Goal: Information Seeking & Learning: Learn about a topic

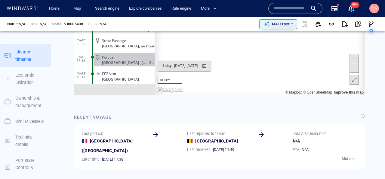
scroll to position [591, 0]
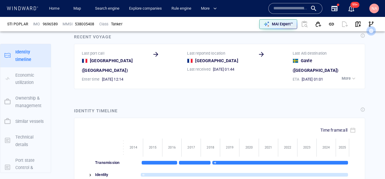
scroll to position [531, 0]
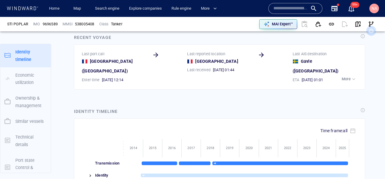
click at [341, 75] on button "More" at bounding box center [350, 79] width 18 height 8
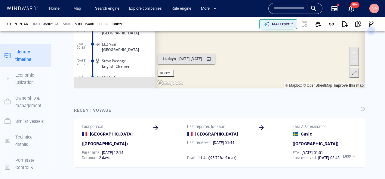
scroll to position [3465, 0]
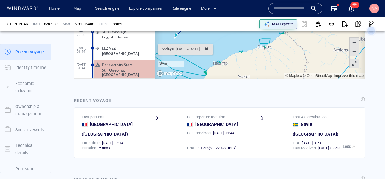
scroll to position [544, 0]
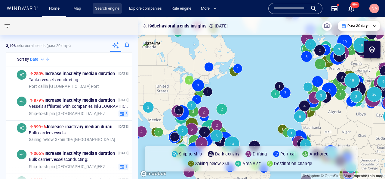
click at [104, 11] on link "Search engine" at bounding box center [107, 8] width 29 height 11
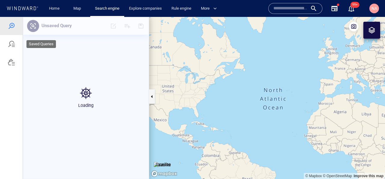
click at [13, 46] on div at bounding box center [11, 43] width 7 height 7
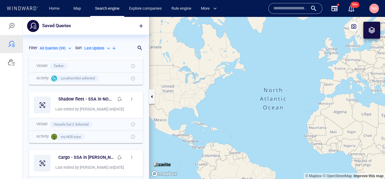
scroll to position [228, 0]
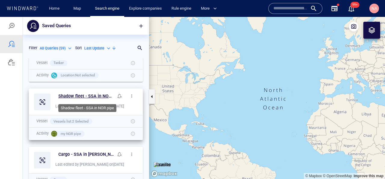
click at [98, 93] on h6 "Shadow fleet - SSA in NOR pipe" at bounding box center [85, 96] width 55 height 8
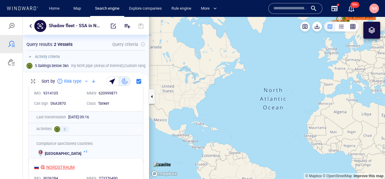
scroll to position [0, 0]
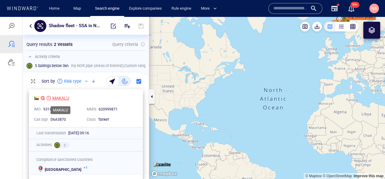
click at [65, 99] on div "MAKALU" at bounding box center [60, 97] width 17 height 7
click at [35, 10] on div at bounding box center [22, 9] width 32 height 6
